Goal: Transaction & Acquisition: Purchase product/service

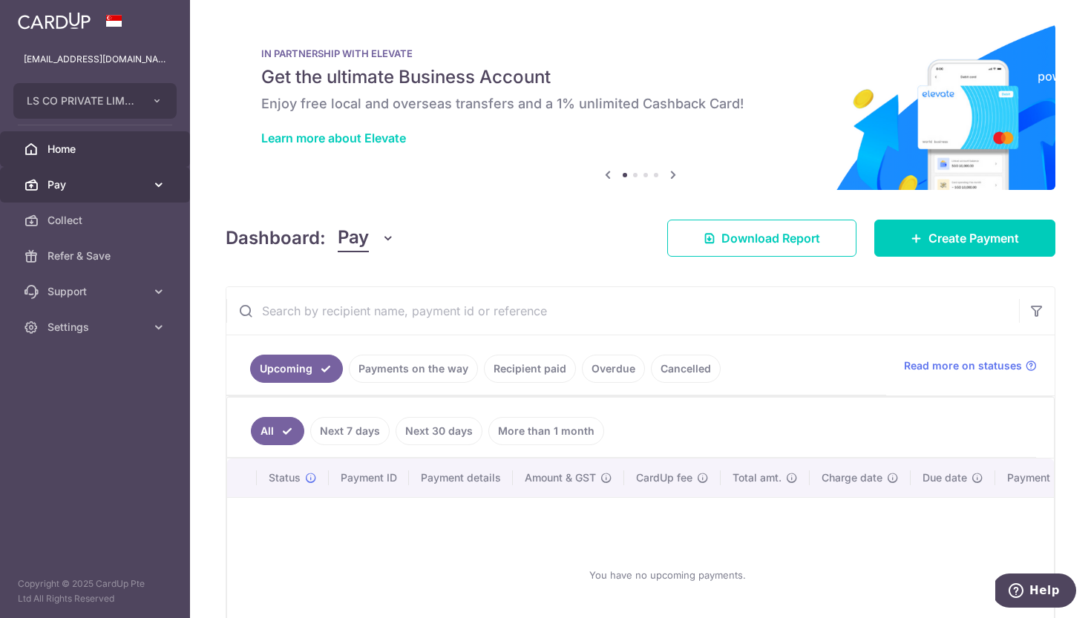
click at [102, 184] on span "Pay" at bounding box center [97, 184] width 98 height 15
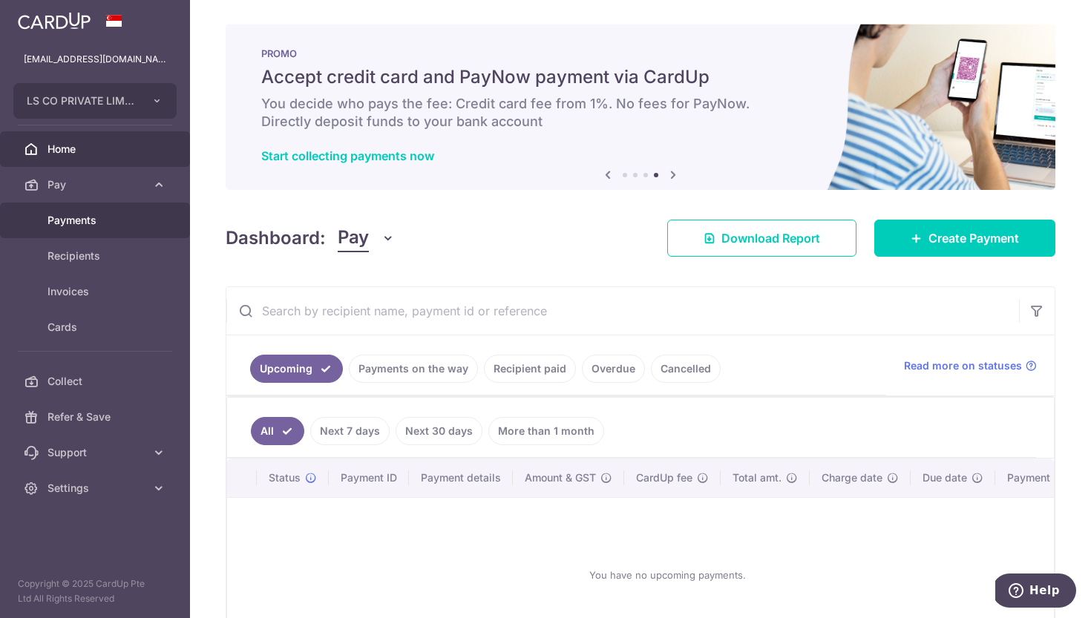
click at [99, 212] on link "Payments" at bounding box center [95, 221] width 190 height 36
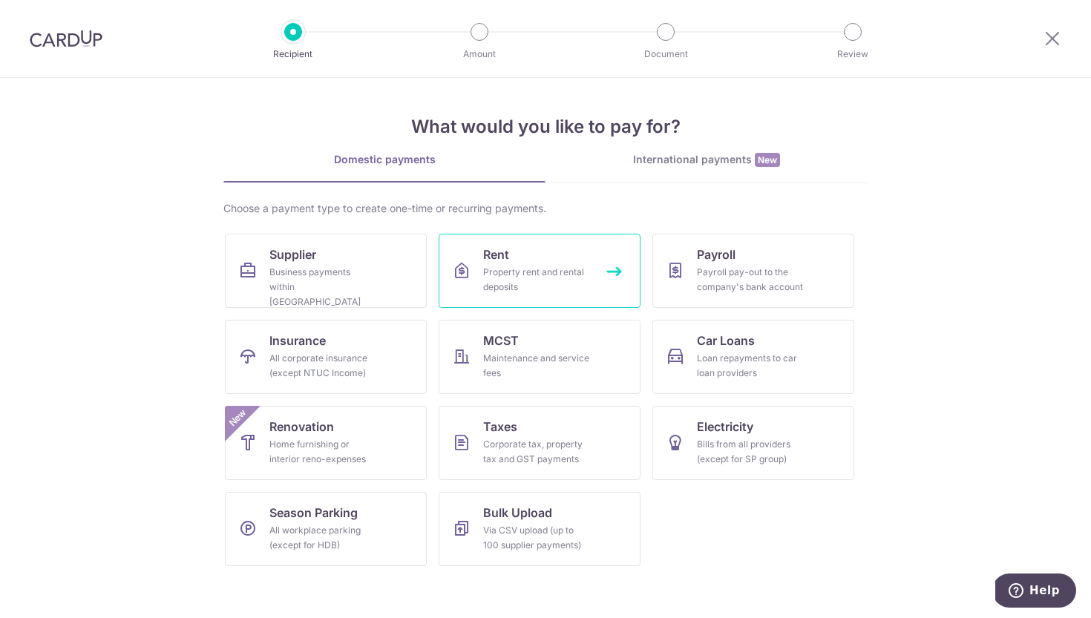
click at [485, 272] on div "Property rent and rental deposits" at bounding box center [536, 280] width 107 height 30
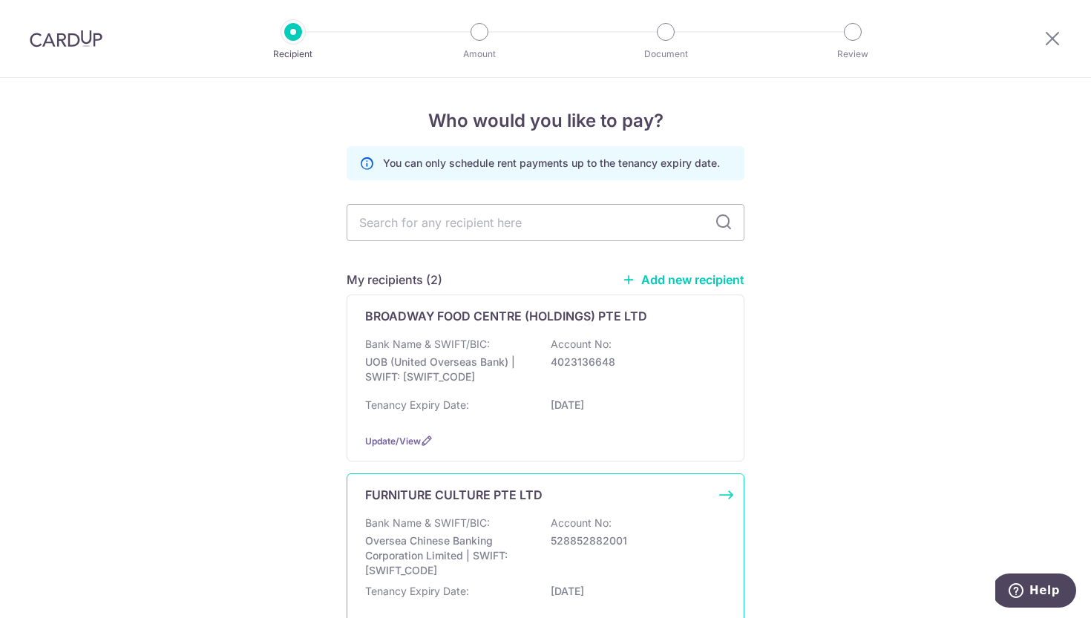
click at [546, 514] on div "FURNITURE CULTURE PTE LTD Bank Name & SWIFT/BIC: Oversea Chinese Banking Corpor…" at bounding box center [546, 561] width 398 height 174
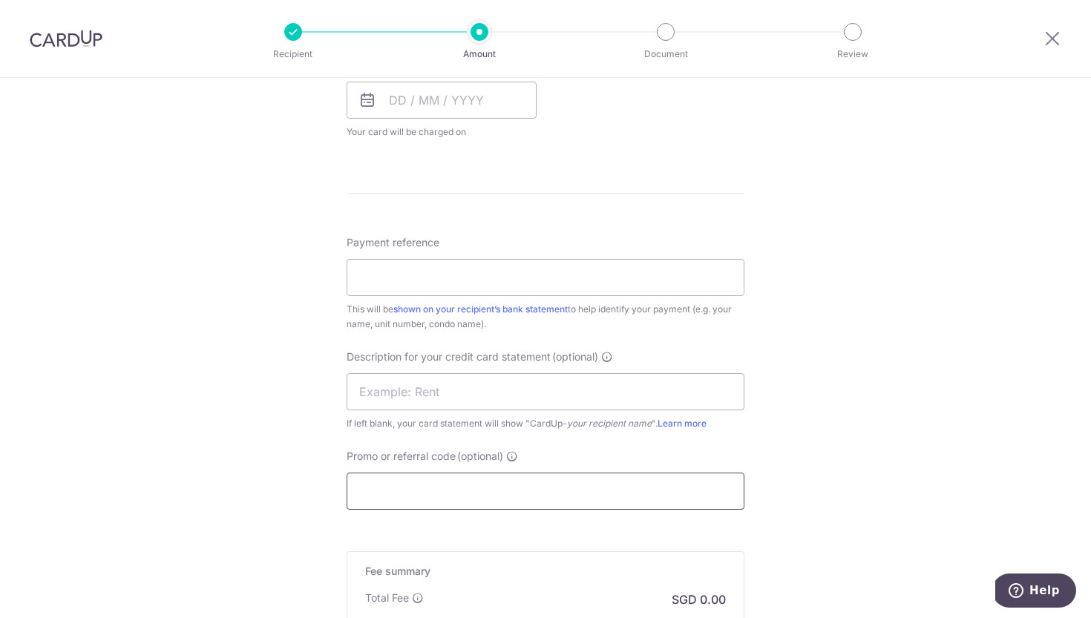
scroll to position [704, 0]
click at [469, 502] on input "Promo or referral code (optional)" at bounding box center [546, 490] width 398 height 37
paste input "SAVERENT179"
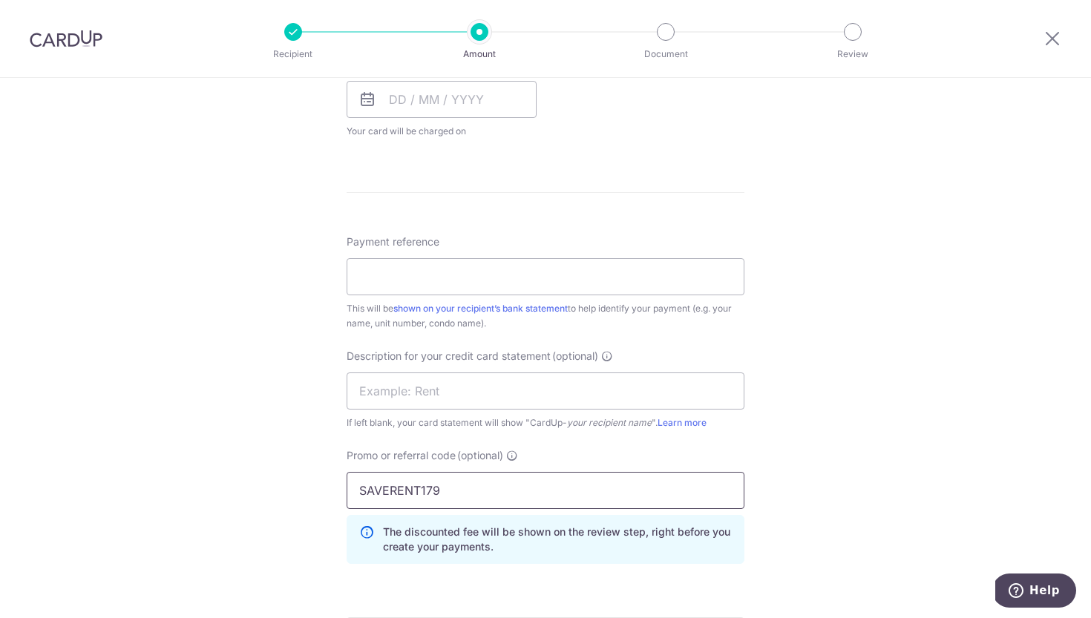
type input "SAVERENT179"
click at [241, 488] on div "Tell us more about your payment Enter payment amount SGD GST (optional) SGD Sel…" at bounding box center [545, 128] width 1091 height 1509
click at [462, 396] on input "text" at bounding box center [546, 388] width 398 height 37
type input "horizon rent"
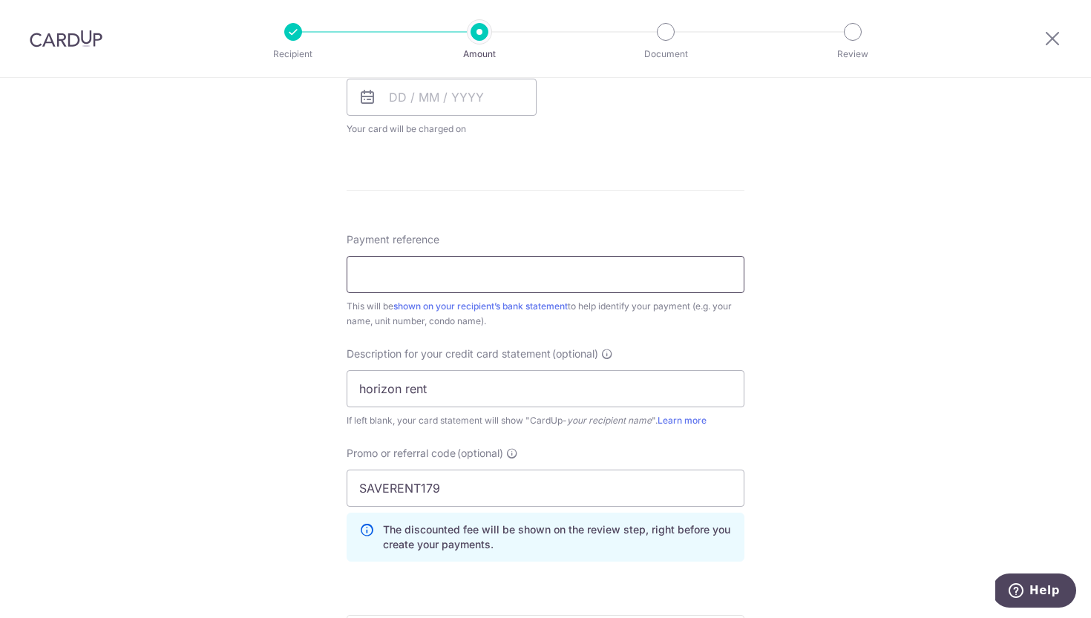
click at [474, 282] on input "Payment reference" at bounding box center [546, 274] width 398 height 37
type input "invoice 42799"
click at [580, 196] on form "Enter payment amount SGD GST (optional) SGD Select Card Select option Add credi…" at bounding box center [546, 140] width 398 height 1341
click at [361, 98] on icon at bounding box center [368, 97] width 18 height 18
click at [367, 99] on icon at bounding box center [368, 97] width 18 height 18
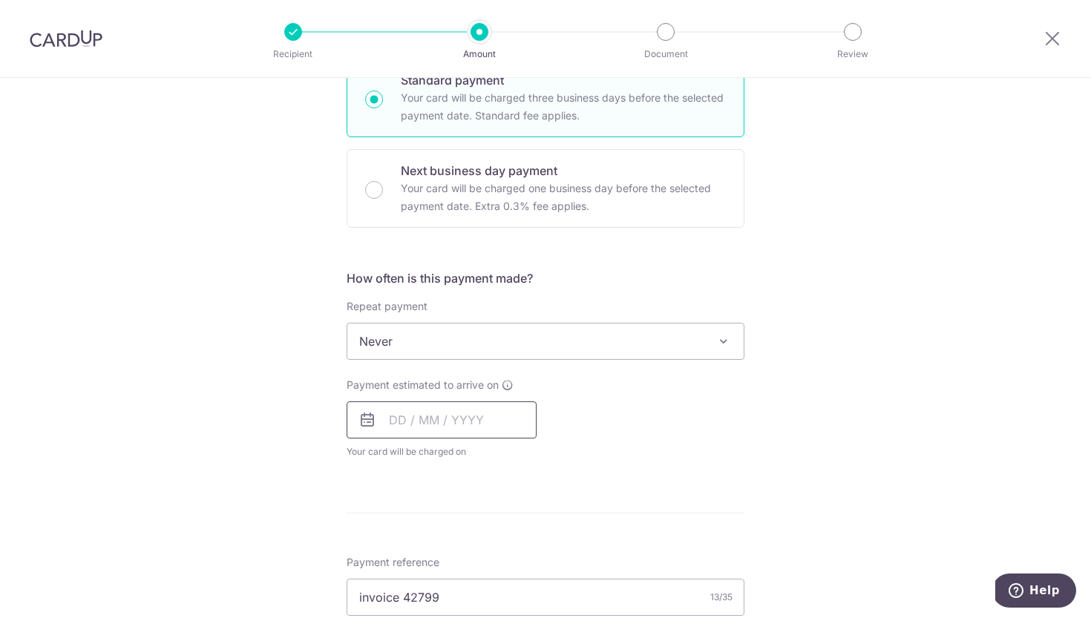
scroll to position [379, 0]
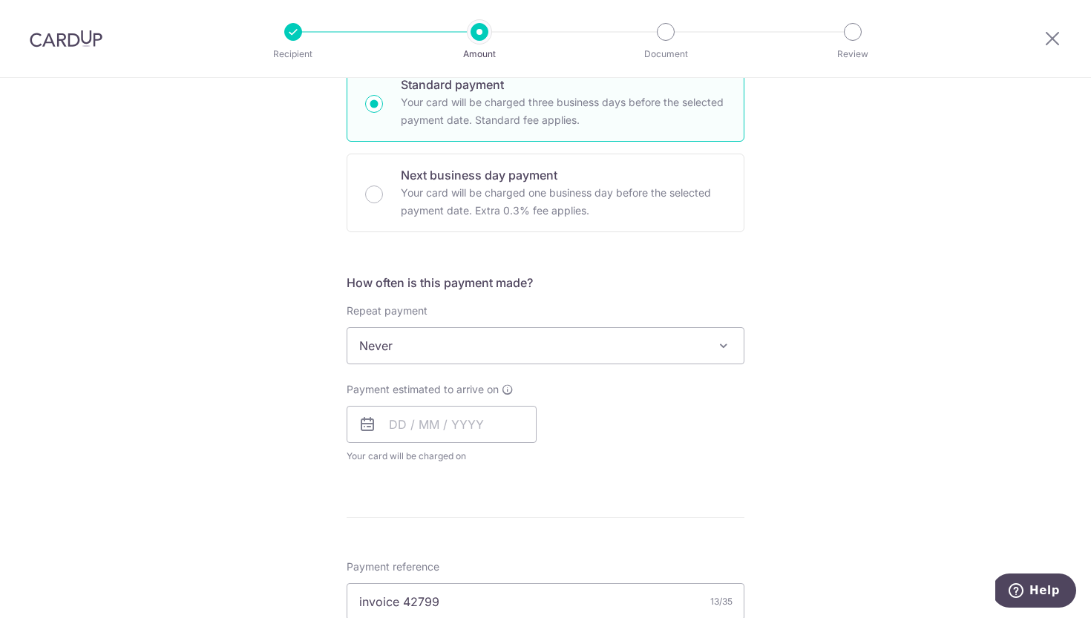
click at [364, 422] on icon at bounding box center [368, 425] width 18 height 18
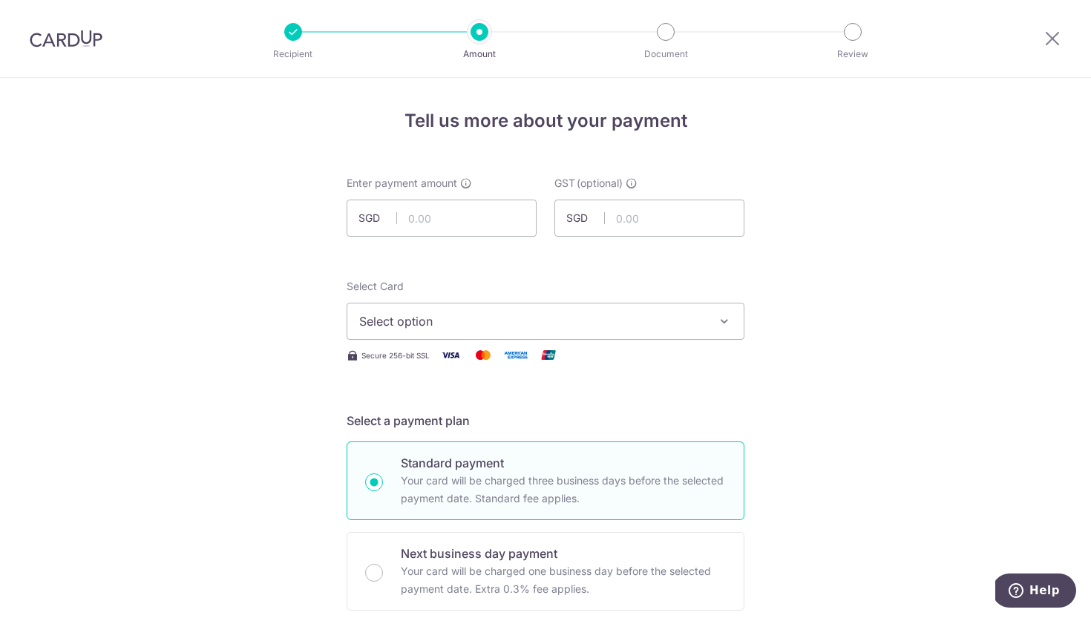
scroll to position [0, 0]
click at [459, 324] on span "Select option" at bounding box center [532, 322] width 346 height 18
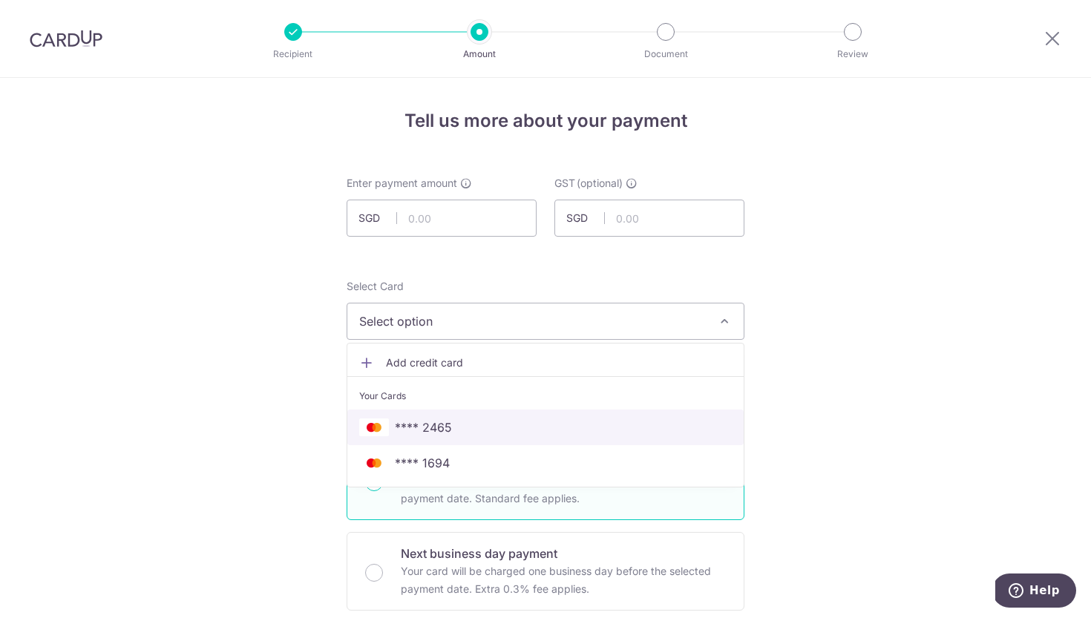
click at [515, 433] on span "**** 2465" at bounding box center [545, 428] width 373 height 18
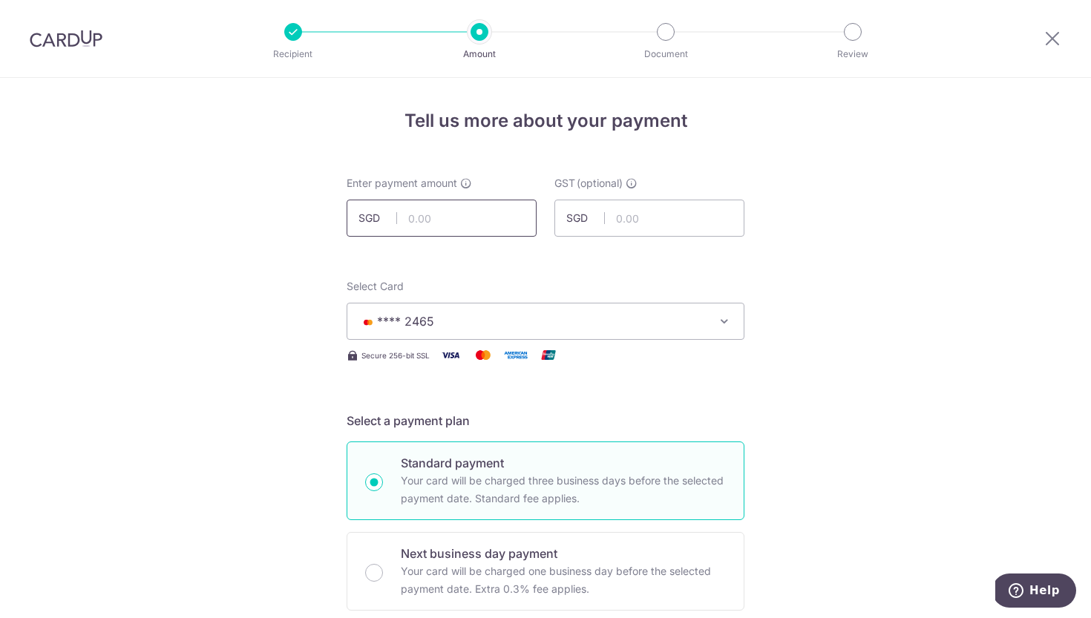
click at [416, 215] on input "text" at bounding box center [442, 218] width 190 height 37
type input "4,142.00"
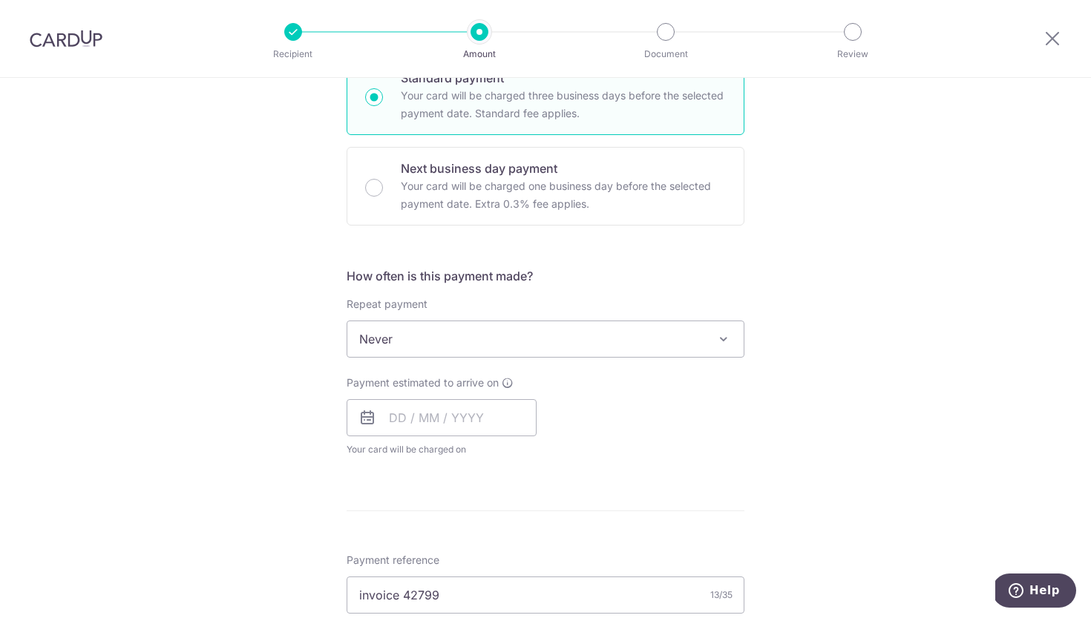
scroll to position [387, 0]
click at [390, 409] on input "text" at bounding box center [442, 415] width 190 height 37
click at [524, 581] on link "17" at bounding box center [526, 581] width 24 height 24
type input "17/10/2025"
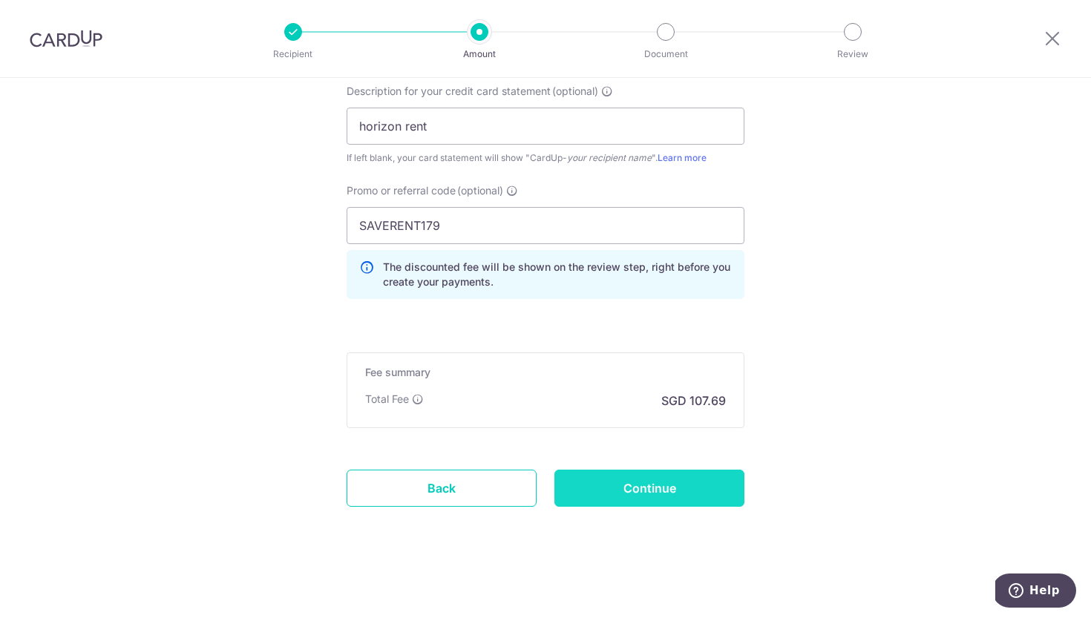
scroll to position [1030, 0]
click at [701, 473] on input "Continue" at bounding box center [649, 488] width 190 height 37
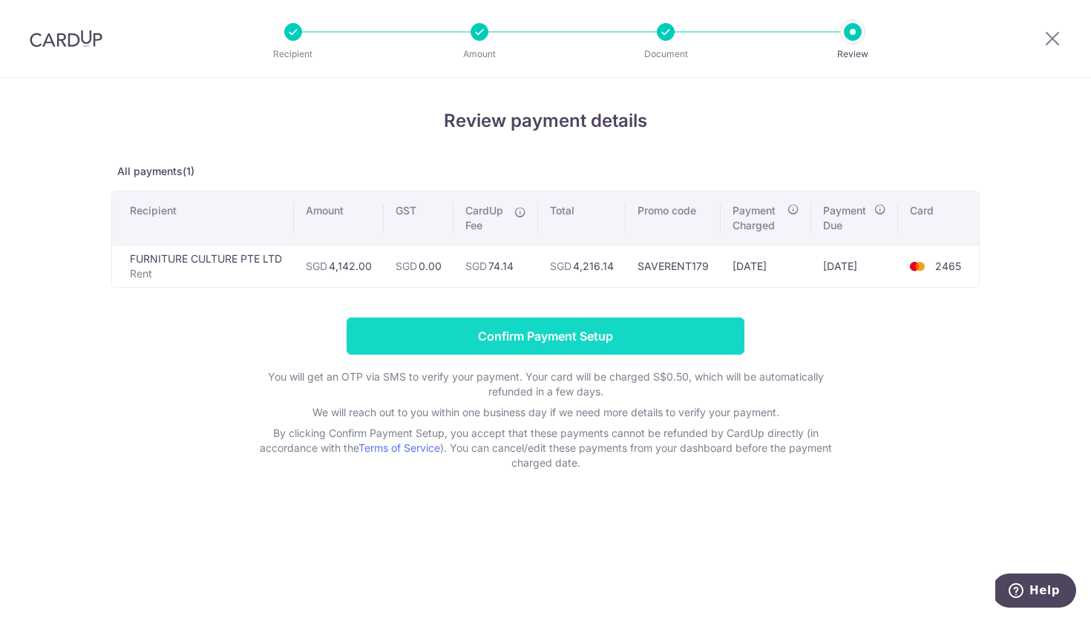
click at [590, 341] on input "Confirm Payment Setup" at bounding box center [546, 336] width 398 height 37
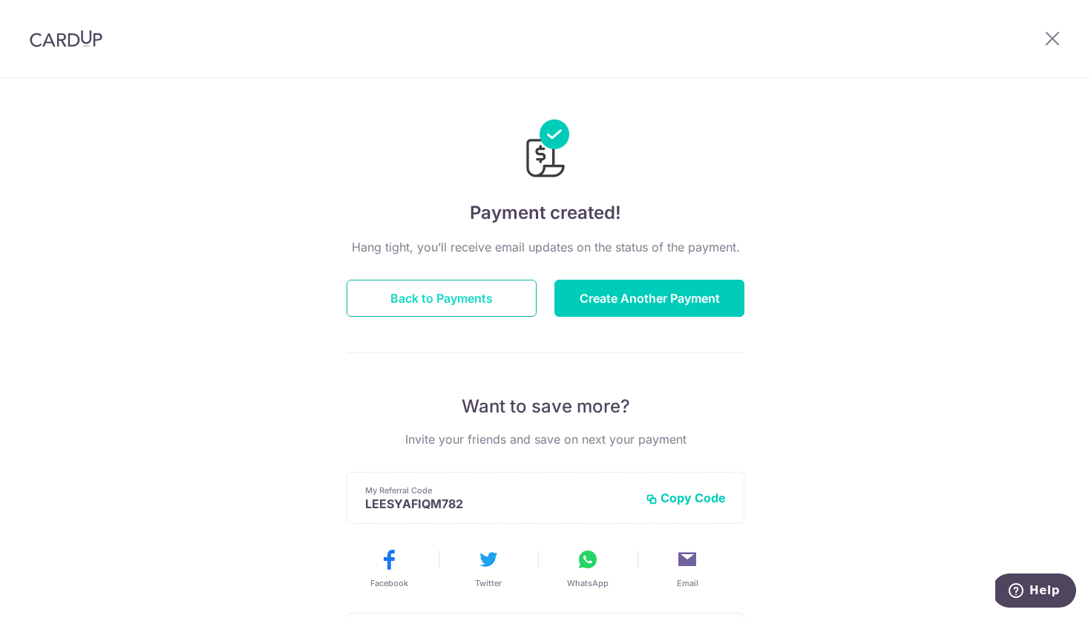
scroll to position [3, 0]
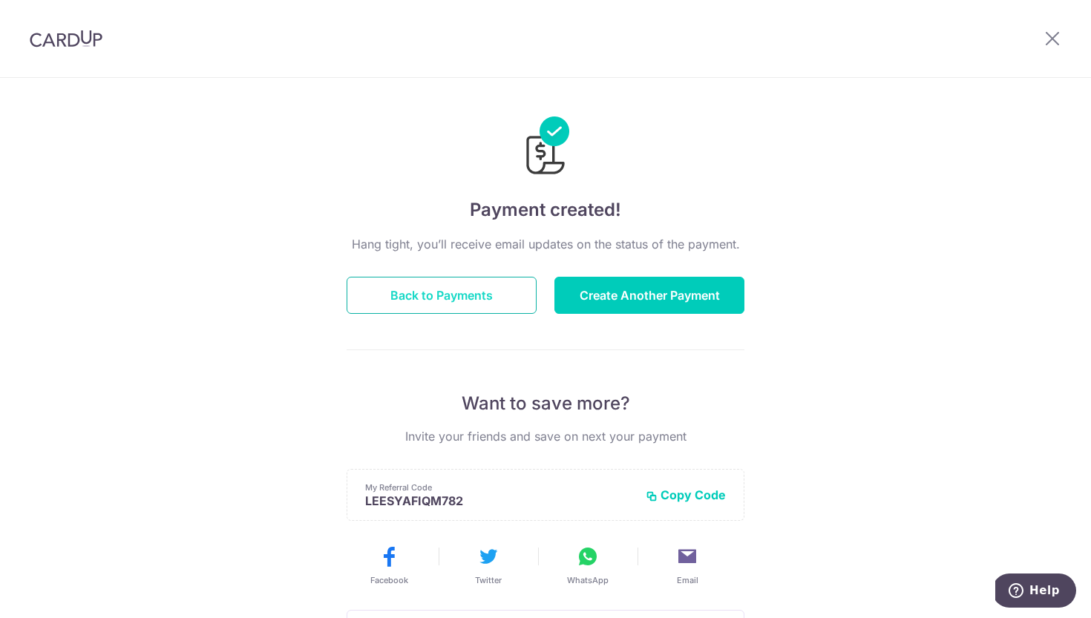
click at [482, 295] on button "Back to Payments" at bounding box center [442, 295] width 190 height 37
